Goal: Task Accomplishment & Management: Complete application form

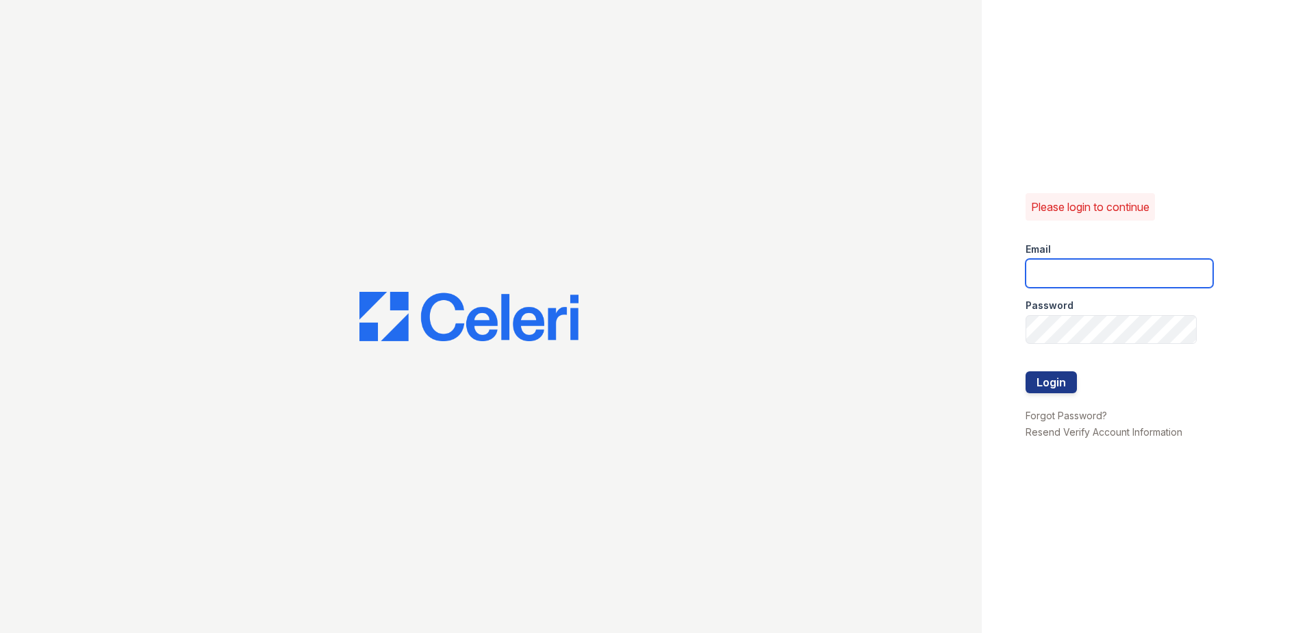
click at [1153, 272] on input "email" at bounding box center [1120, 273] width 188 height 29
type input "[PERSON_NAME][EMAIL_ADDRESS][PERSON_NAME][DOMAIN_NAME]"
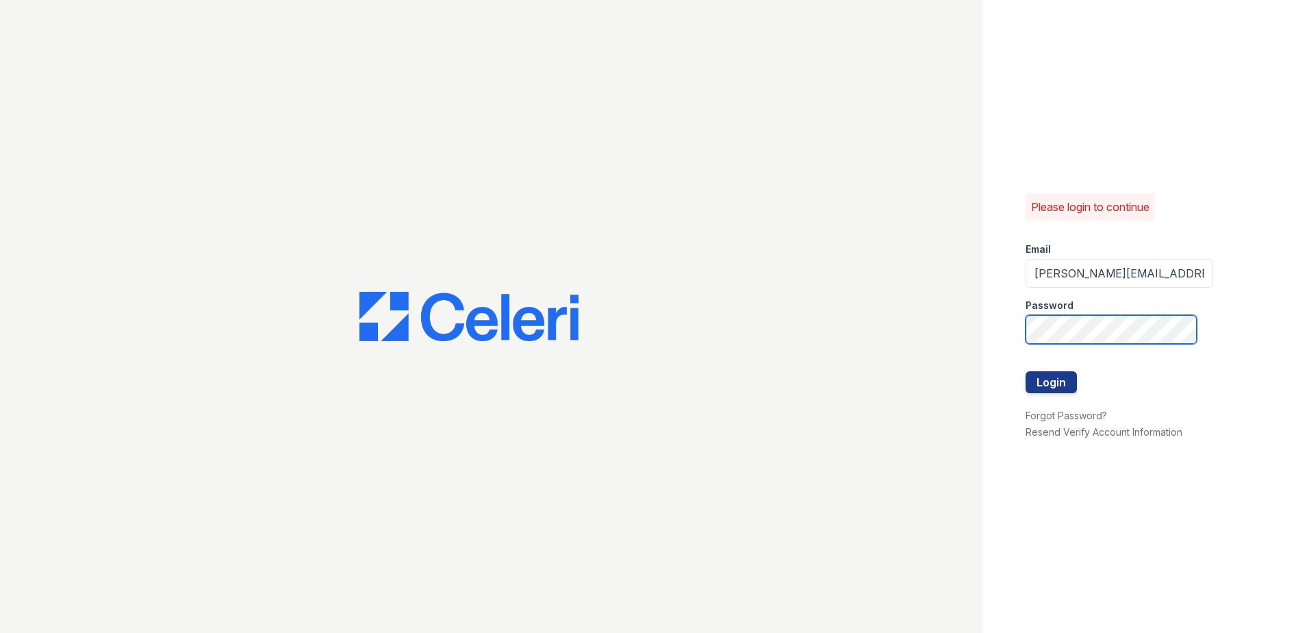
click at [1026, 371] on button "Login" at bounding box center [1051, 382] width 51 height 22
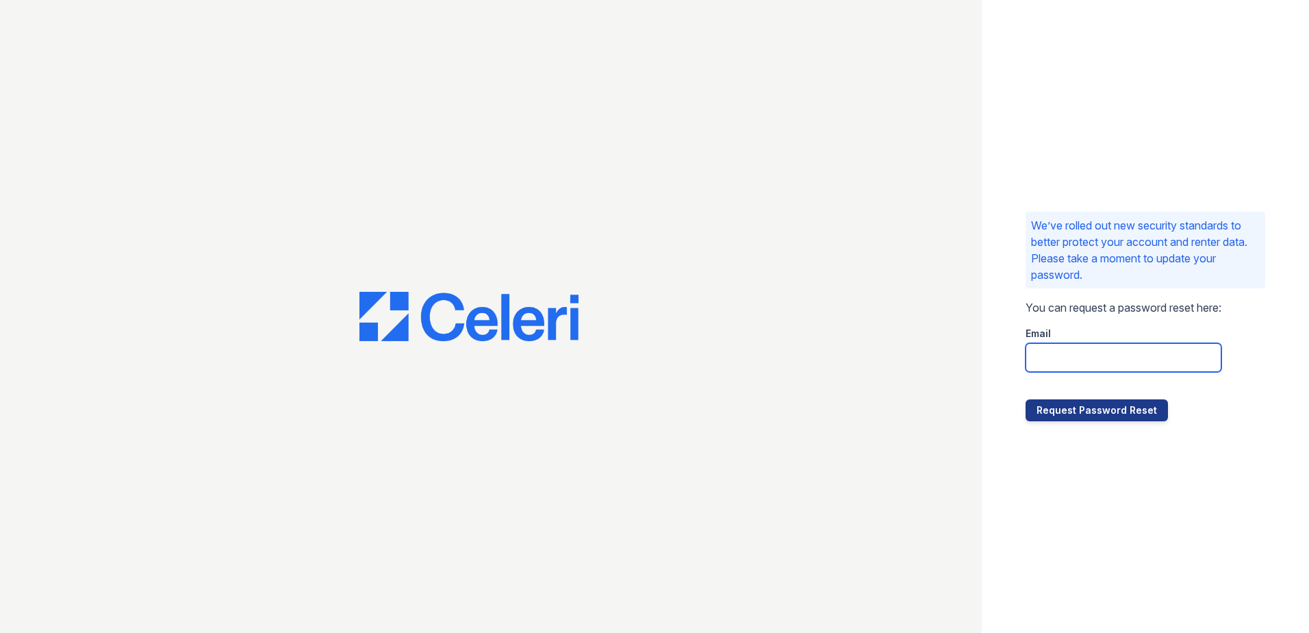
click at [1100, 355] on input "email" at bounding box center [1124, 357] width 196 height 29
type input "[PERSON_NAME][EMAIL_ADDRESS][PERSON_NAME][DOMAIN_NAME]"
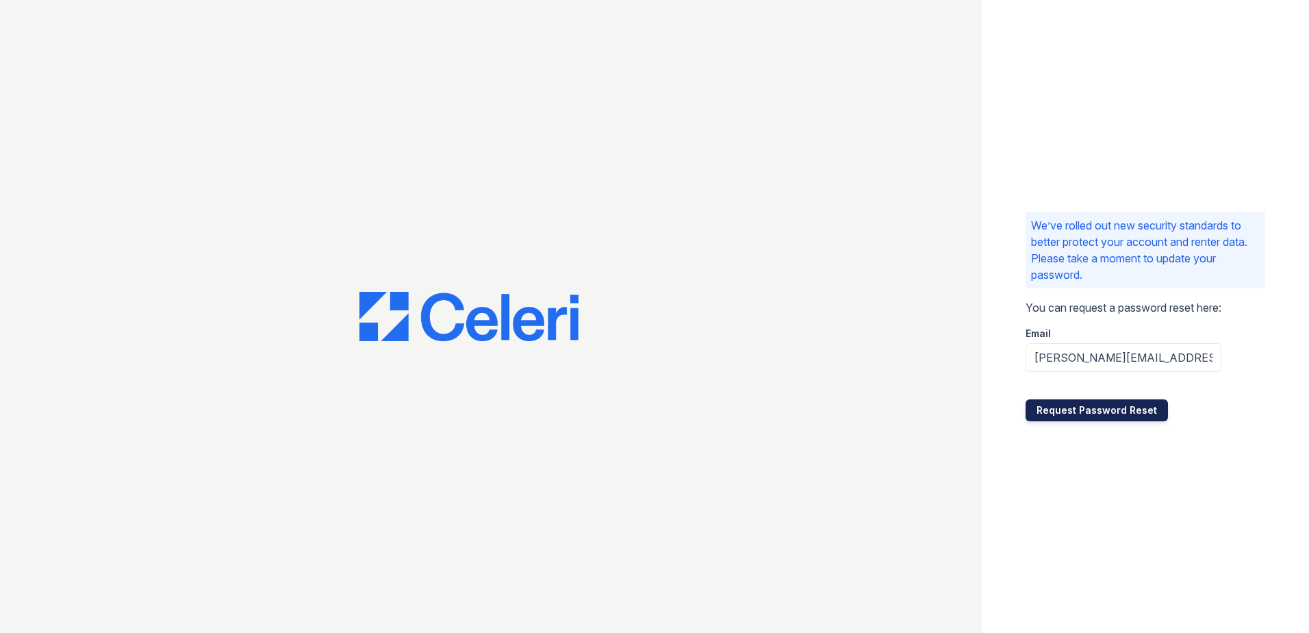
click at [1107, 410] on button "Request Password Reset" at bounding box center [1097, 410] width 142 height 22
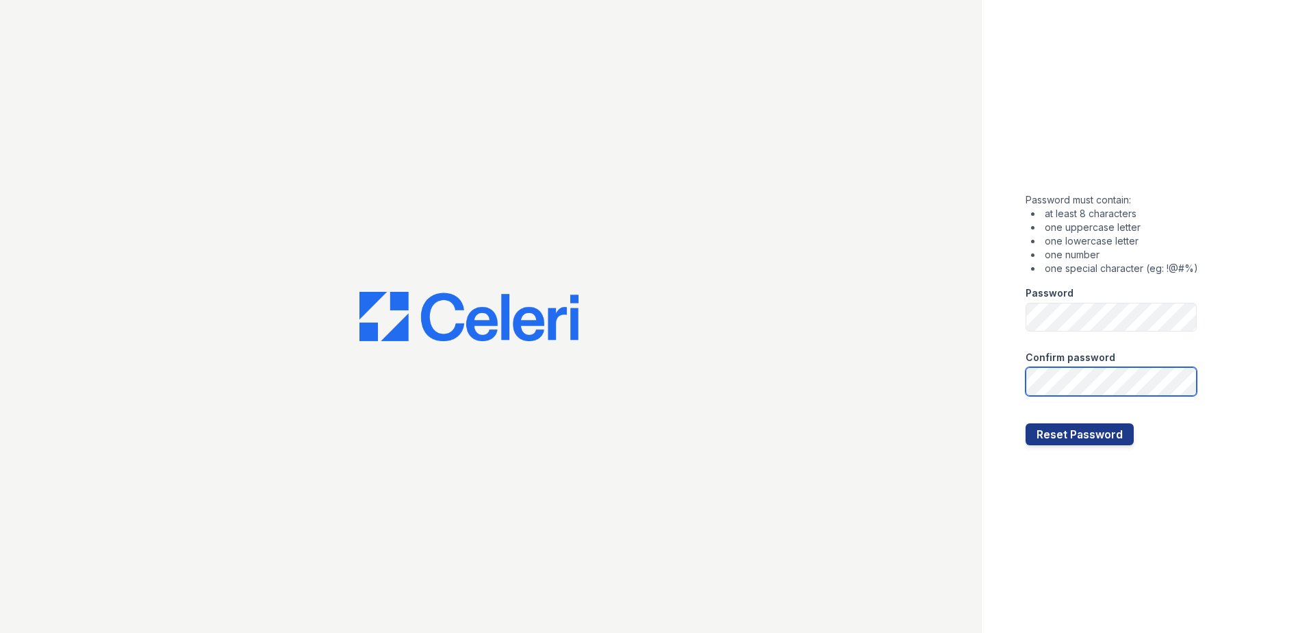
click at [1026, 423] on button "Reset Password" at bounding box center [1080, 434] width 108 height 22
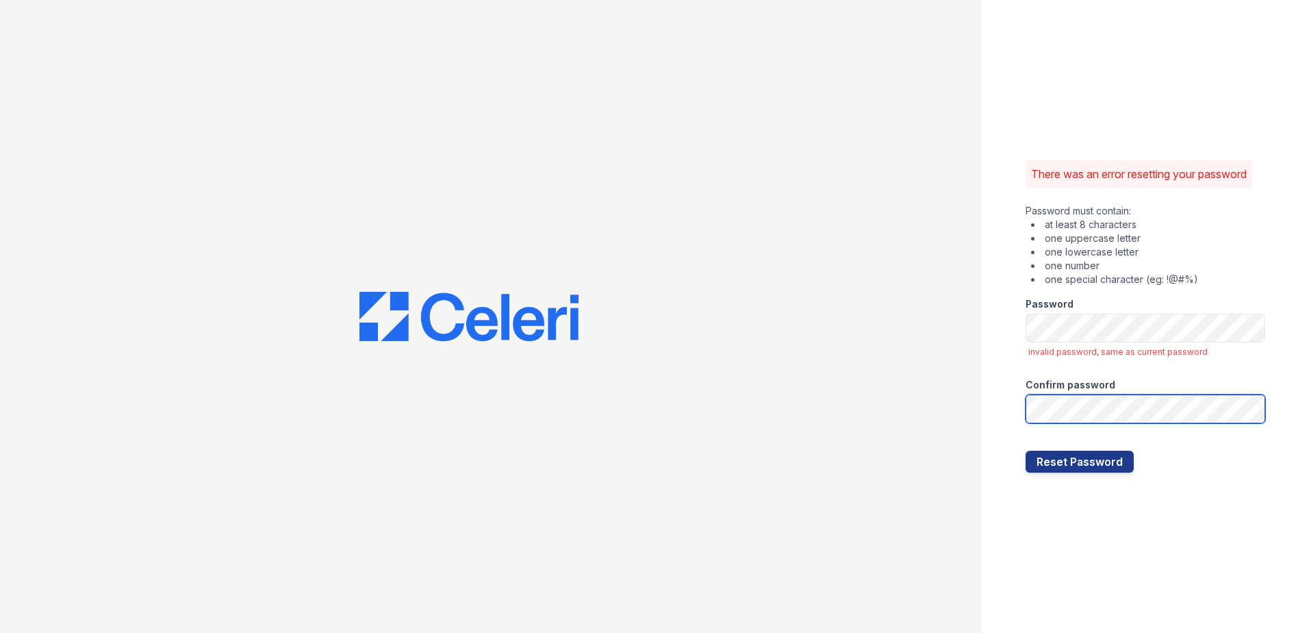
click at [1026, 451] on button "Reset Password" at bounding box center [1080, 462] width 108 height 22
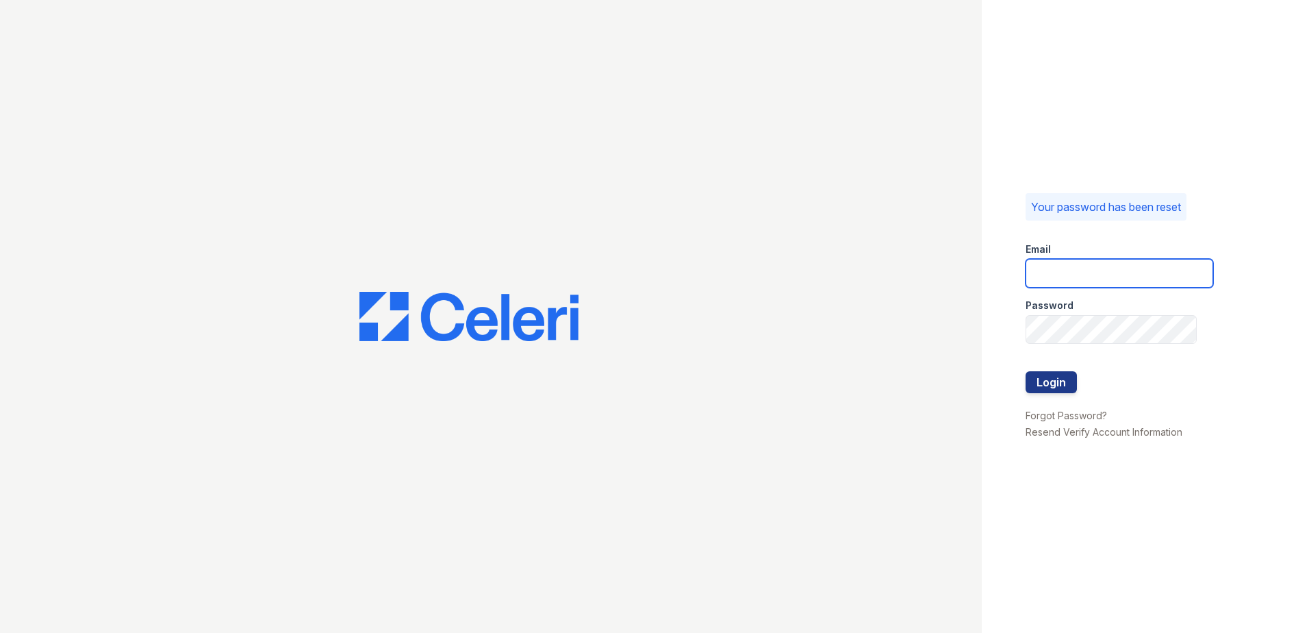
click at [1074, 264] on input "email" at bounding box center [1120, 273] width 188 height 29
type input "james.shifflett@greystar.com"
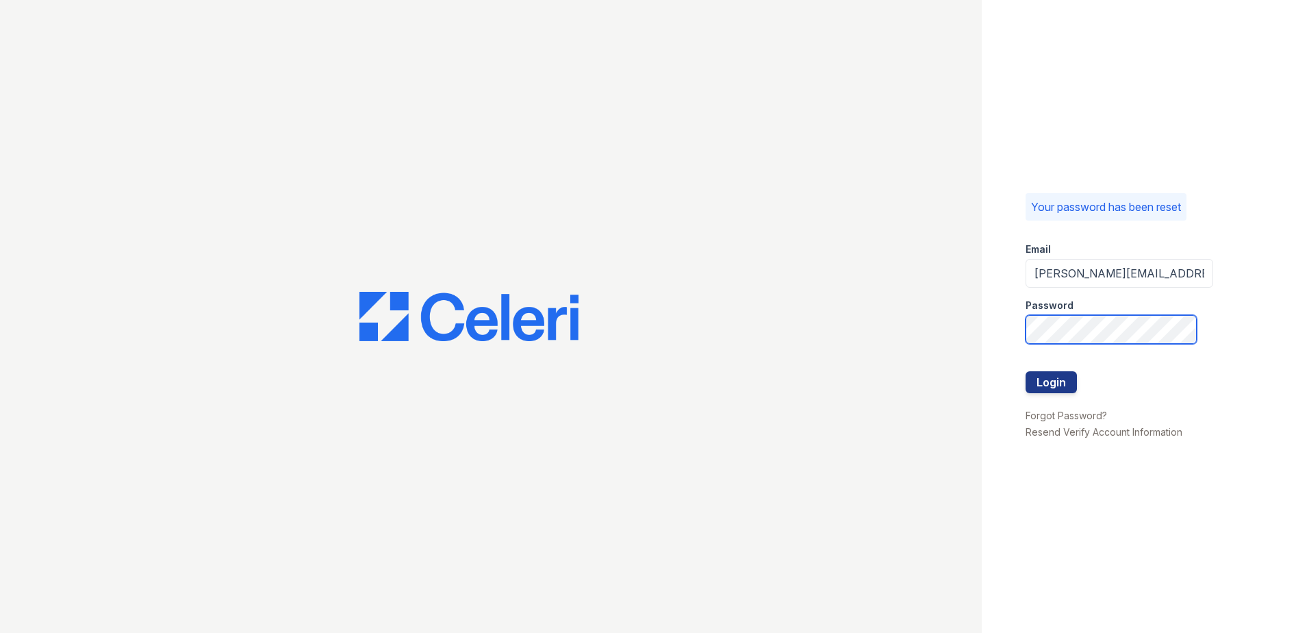
click at [1026, 371] on button "Login" at bounding box center [1051, 382] width 51 height 22
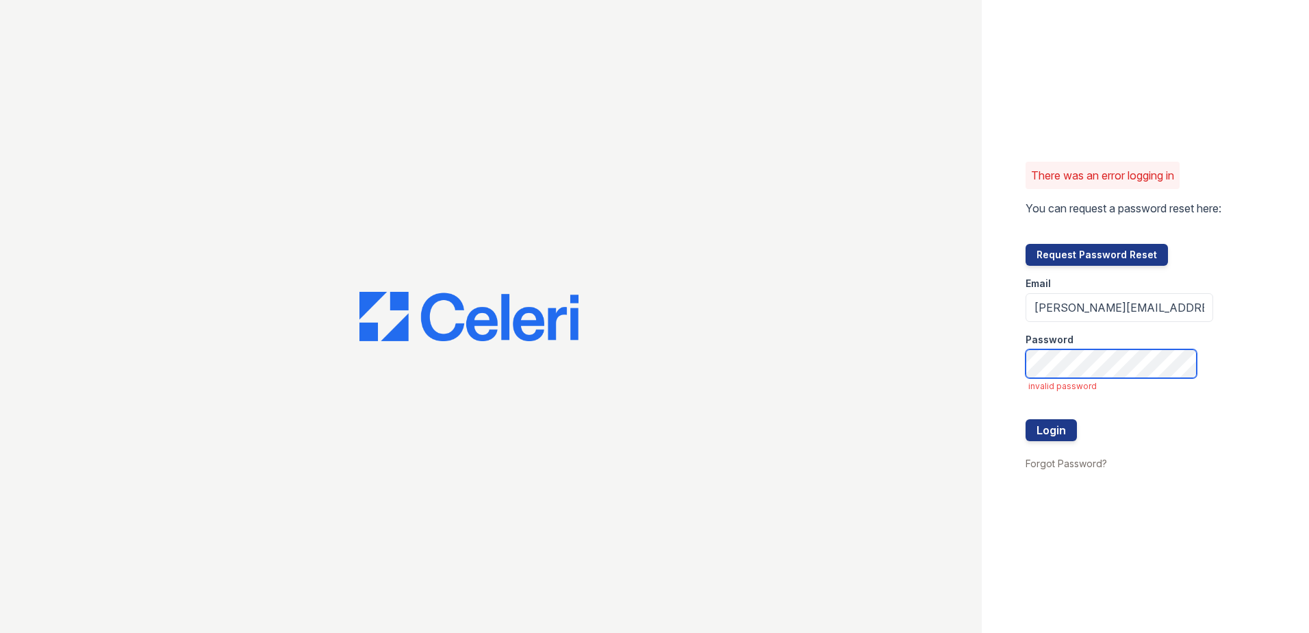
click at [1026, 419] on button "Login" at bounding box center [1051, 430] width 51 height 22
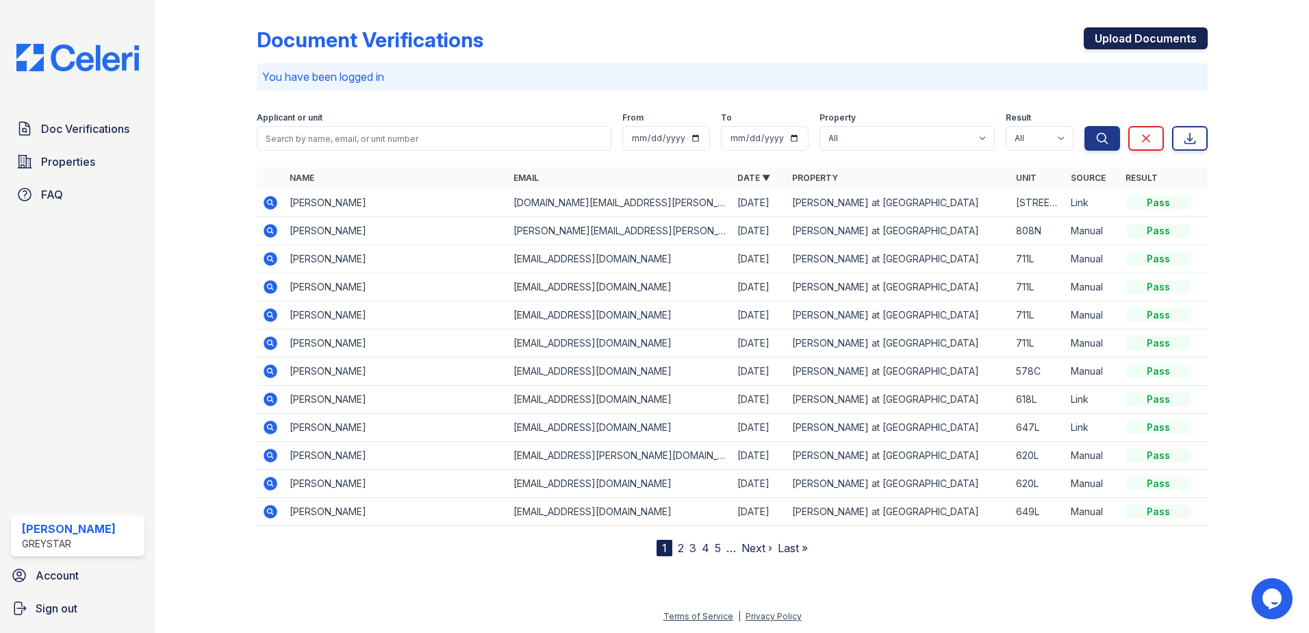
click at [1138, 40] on link "Upload Documents" at bounding box center [1146, 38] width 124 height 22
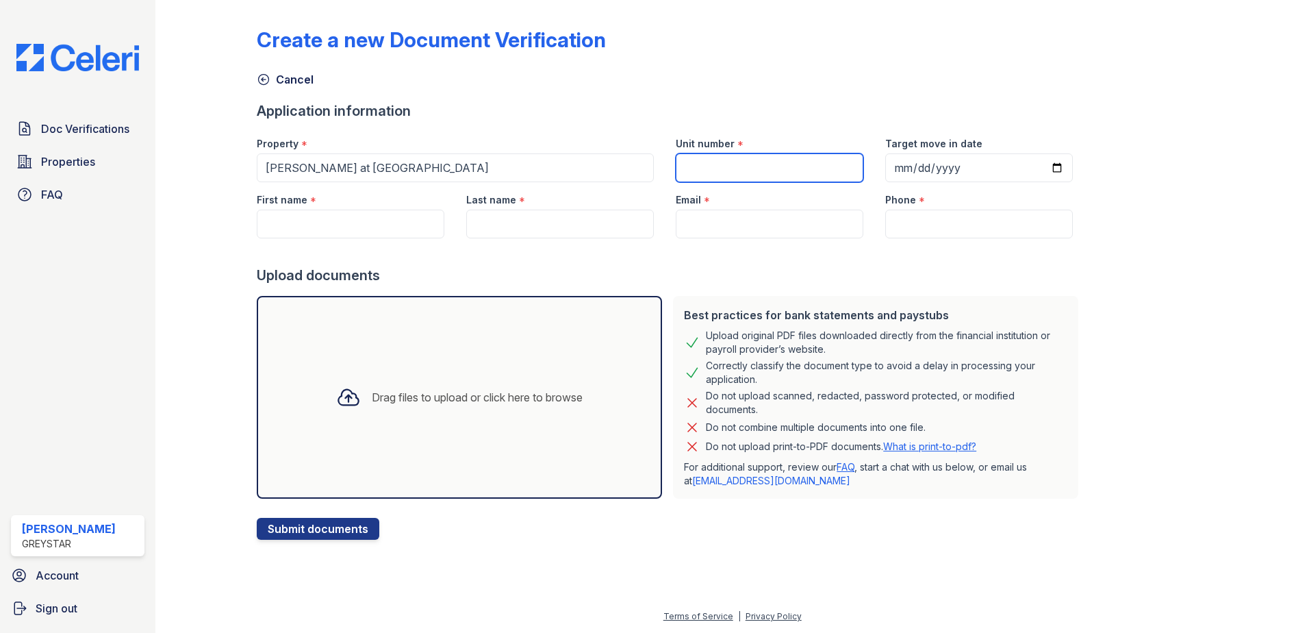
click at [727, 168] on input "Unit number" at bounding box center [770, 167] width 188 height 29
type input "614C"
type input "2025-09-07"
click at [384, 240] on div at bounding box center [670, 251] width 827 height 27
click at [372, 231] on input "First name" at bounding box center [351, 224] width 188 height 29
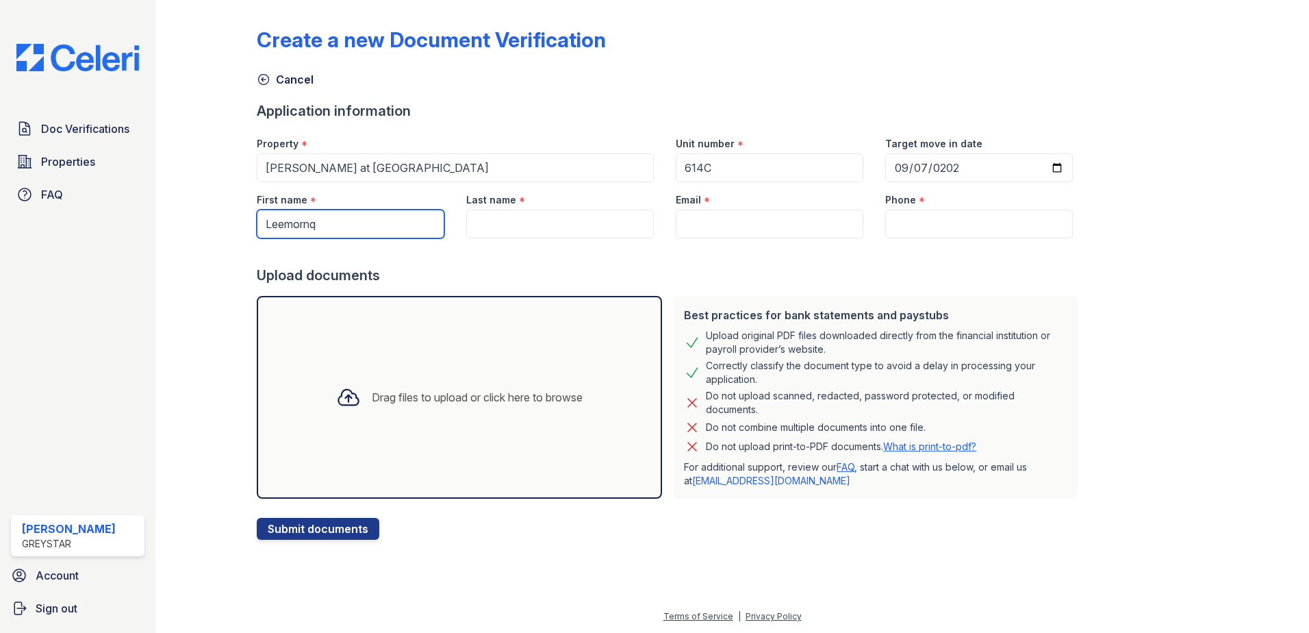
click at [372, 231] on input "Leemornq" at bounding box center [351, 224] width 188 height 29
type input "Leemorn"
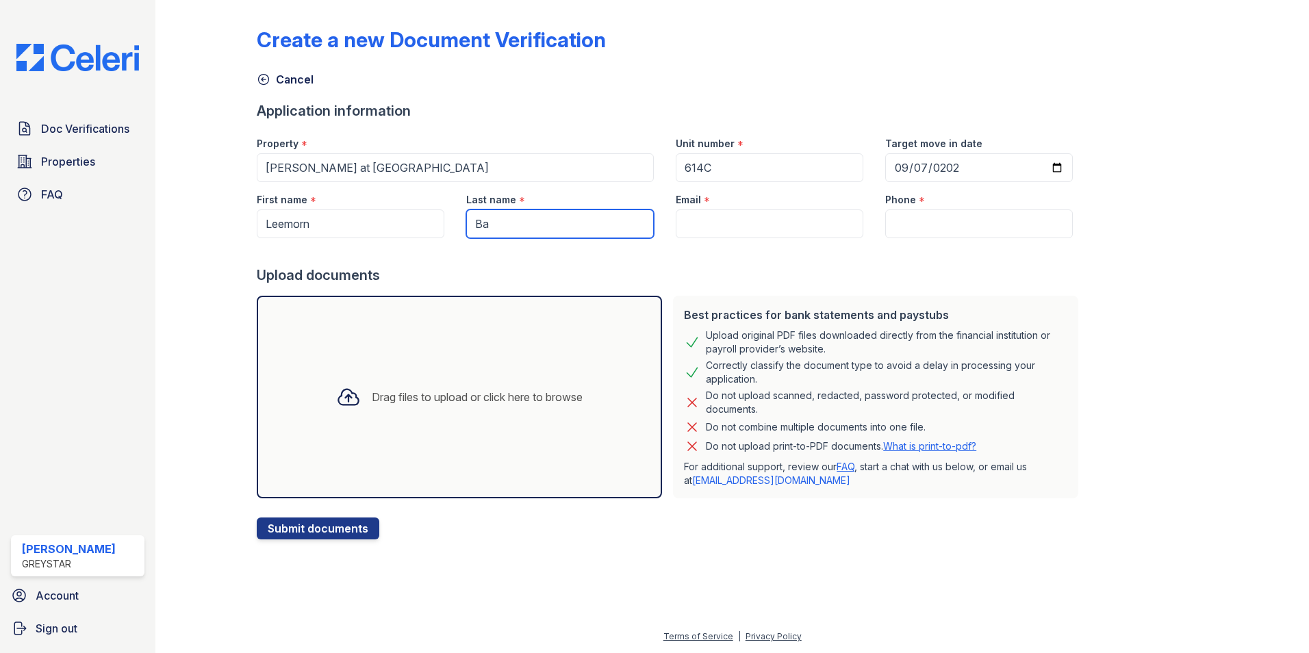
type input "B"
type input "Peterson"
click at [720, 225] on input "Email" at bounding box center [770, 224] width 188 height 29
click at [766, 223] on input "Email" at bounding box center [770, 224] width 188 height 29
paste input "leepeterson41@gmail.com"
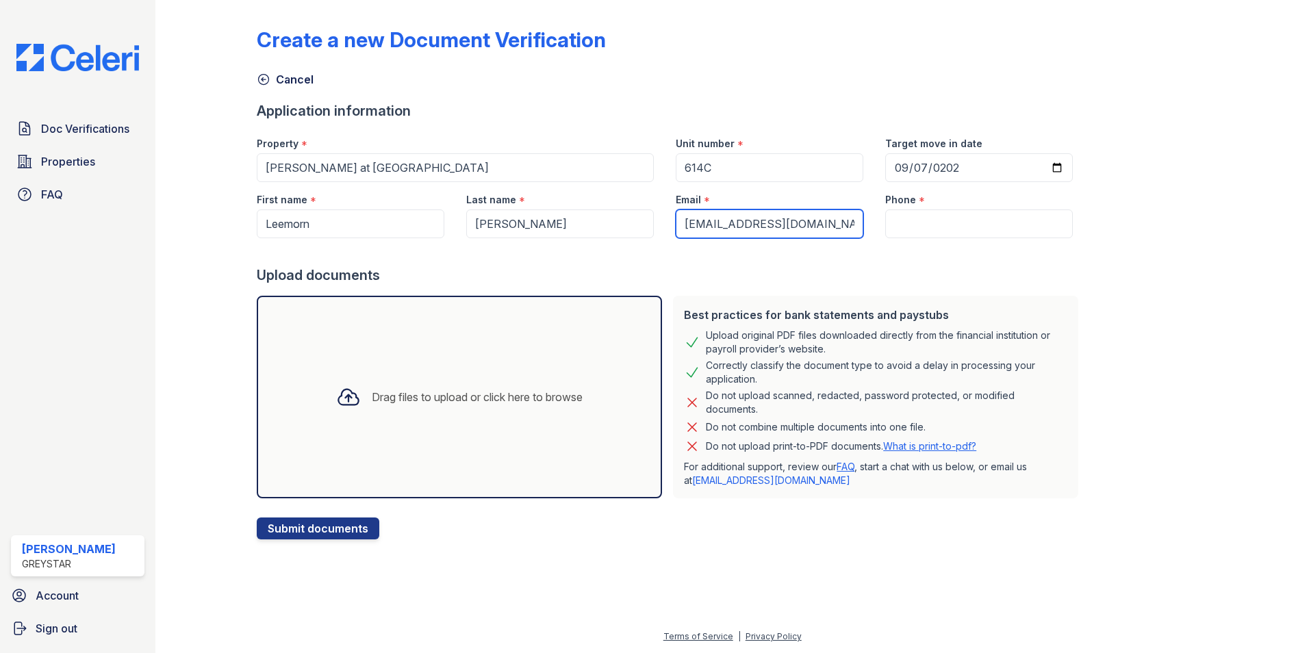
type input "leepeterson41@gmail.com"
click at [927, 221] on input "Phone" at bounding box center [979, 224] width 188 height 29
paste input "(804) 216-5506"
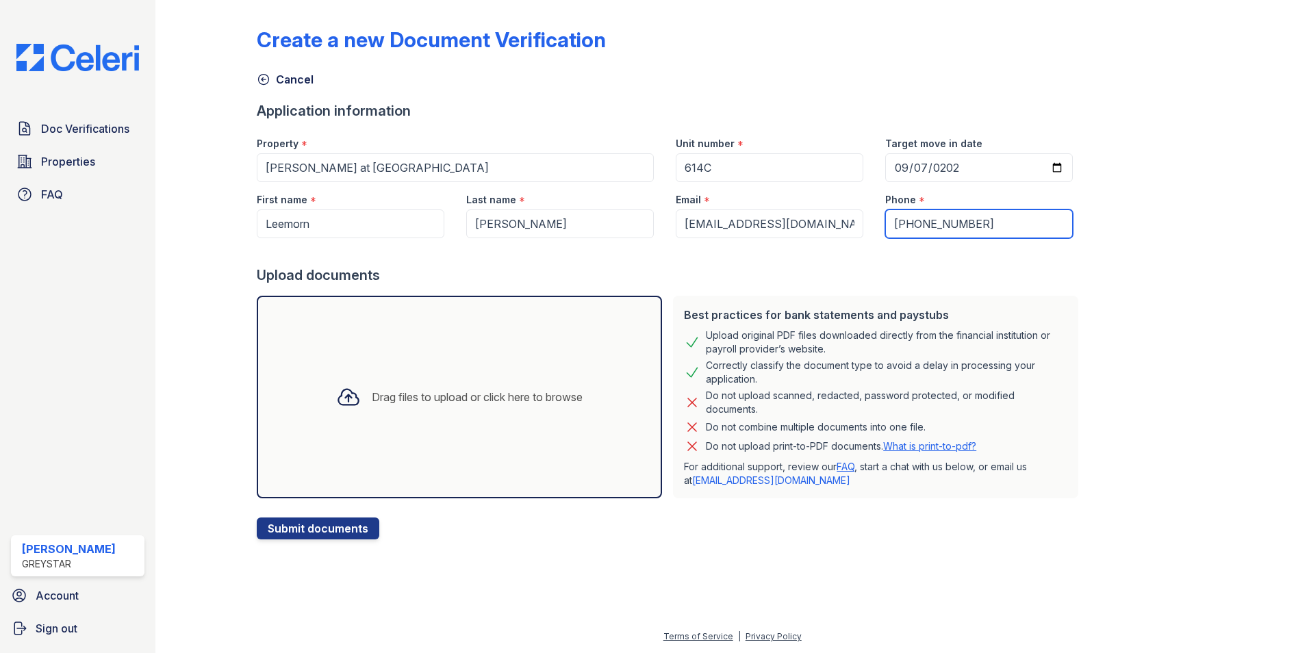
type input "(804) 216-5506"
click at [349, 394] on icon at bounding box center [348, 397] width 25 height 25
click at [350, 390] on icon at bounding box center [348, 397] width 25 height 25
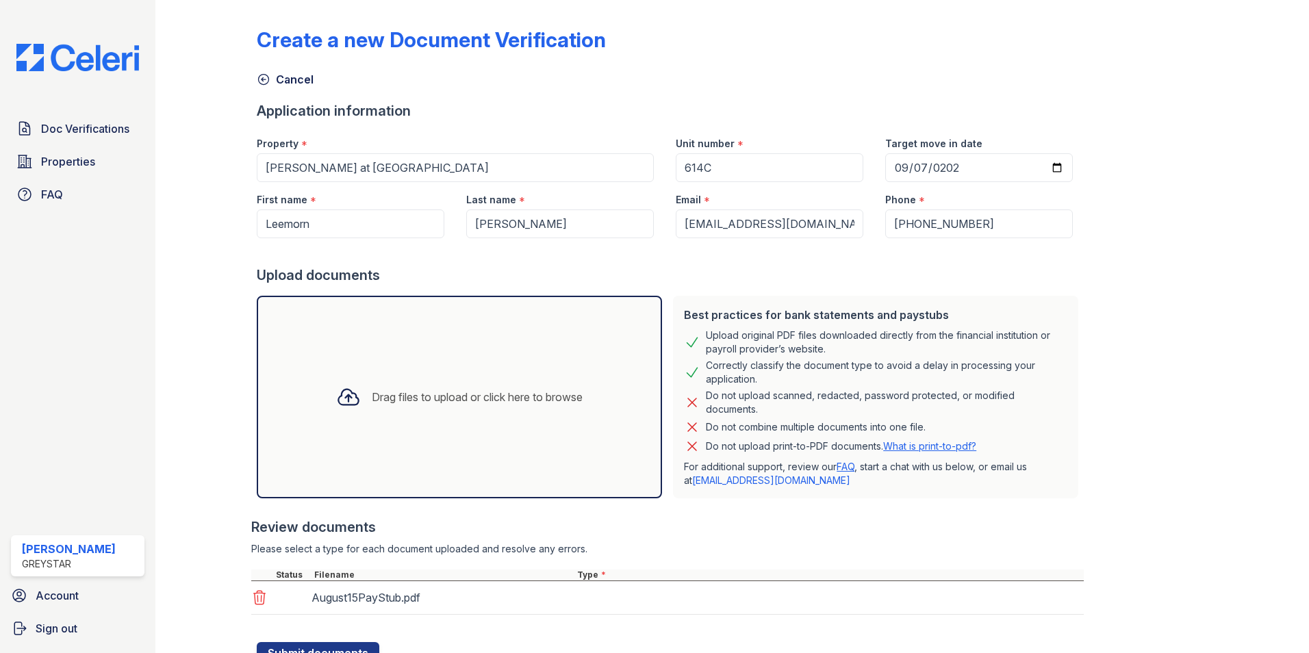
click at [345, 393] on icon at bounding box center [349, 398] width 20 height 16
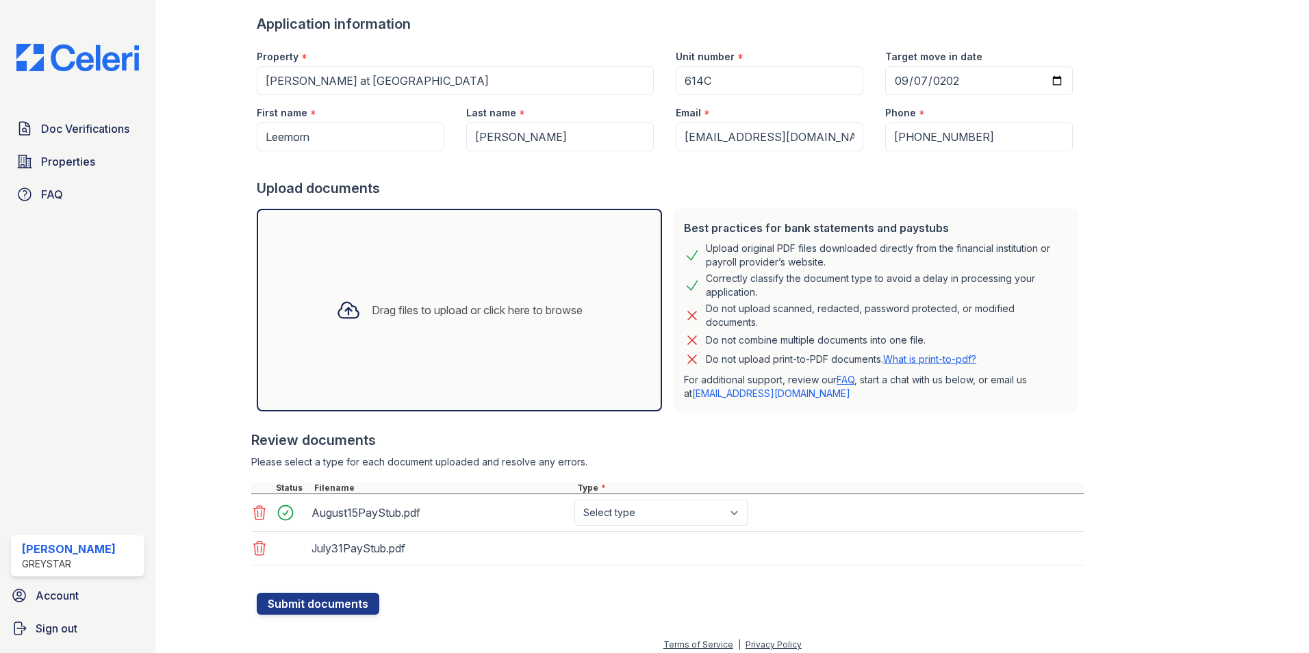
scroll to position [95, 0]
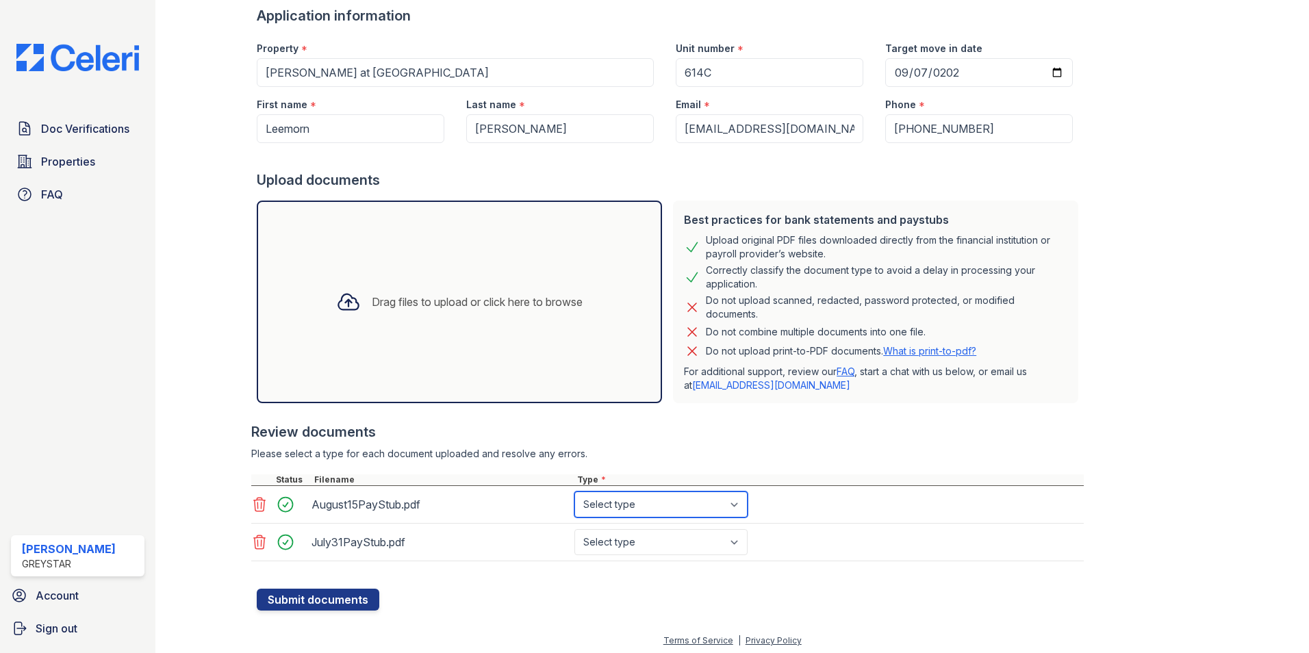
click at [629, 509] on select "Select type Paystub Bank Statement Offer Letter Tax Documents Benefit Award Let…" at bounding box center [661, 505] width 173 height 26
click at [625, 510] on select "Select type Paystub Bank Statement Offer Letter Tax Documents Benefit Award Let…" at bounding box center [661, 505] width 173 height 26
select select "paystub"
click at [575, 492] on select "Select type Paystub Bank Statement Offer Letter Tax Documents Benefit Award Let…" at bounding box center [661, 505] width 173 height 26
click at [625, 545] on select "Select type Paystub Bank Statement Offer Letter Tax Documents Benefit Award Let…" at bounding box center [661, 542] width 173 height 26
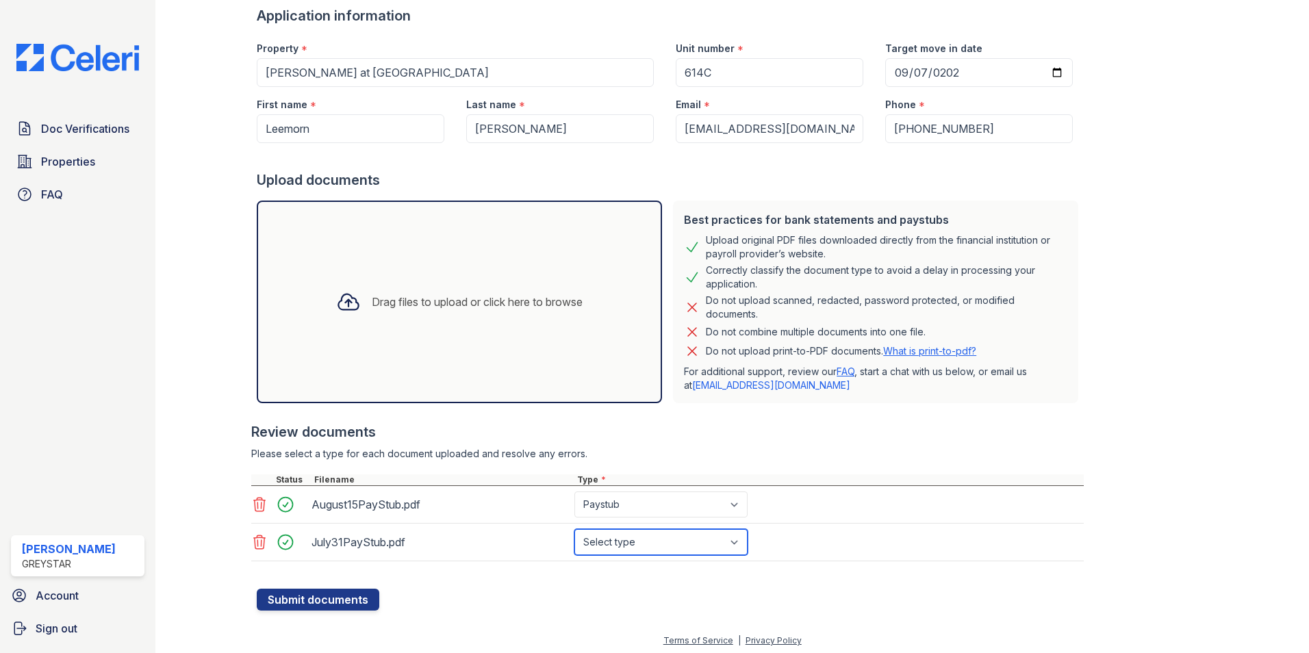
select select "paystub"
click at [575, 529] on select "Select type Paystub Bank Statement Offer Letter Tax Documents Benefit Award Let…" at bounding box center [661, 542] width 173 height 26
click at [329, 603] on button "Submit documents" at bounding box center [318, 600] width 123 height 22
